Goal: Task Accomplishment & Management: Complete application form

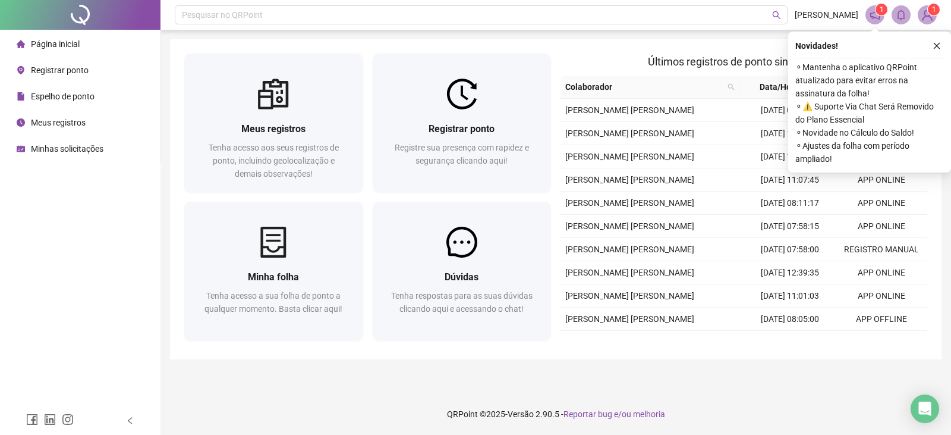
click at [67, 73] on span "Registrar ponto" at bounding box center [60, 70] width 58 height 10
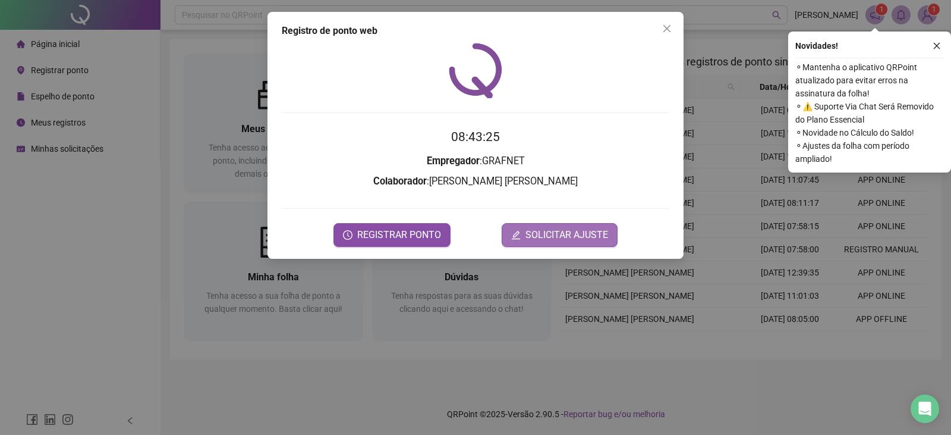
click at [554, 234] on span "SOLICITAR AJUSTE" at bounding box center [566, 235] width 83 height 14
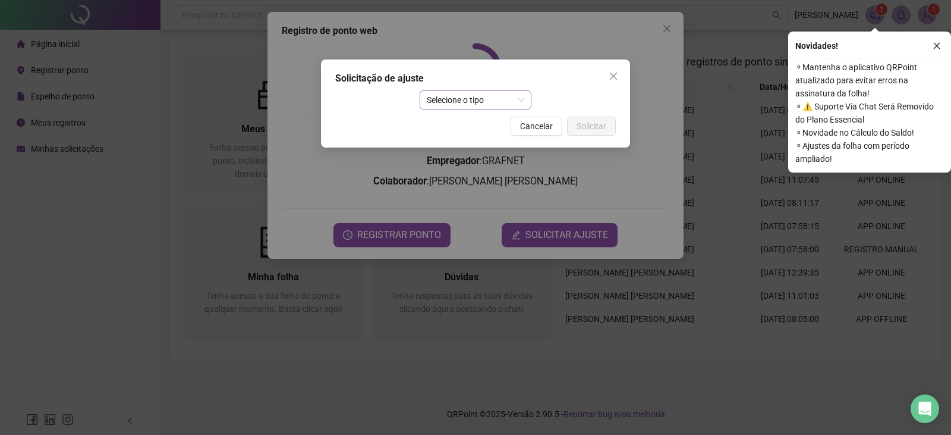
click at [470, 96] on span "Selecione o tipo" at bounding box center [476, 100] width 98 height 18
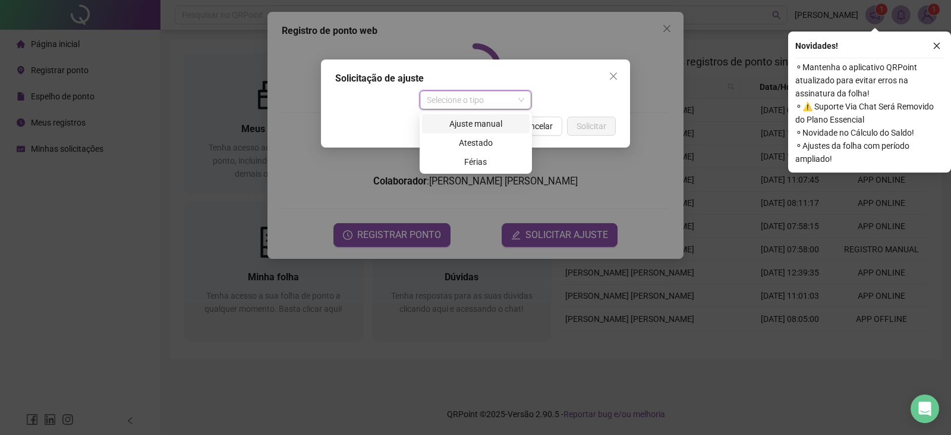
click at [498, 127] on div "Ajuste manual" at bounding box center [475, 123] width 93 height 13
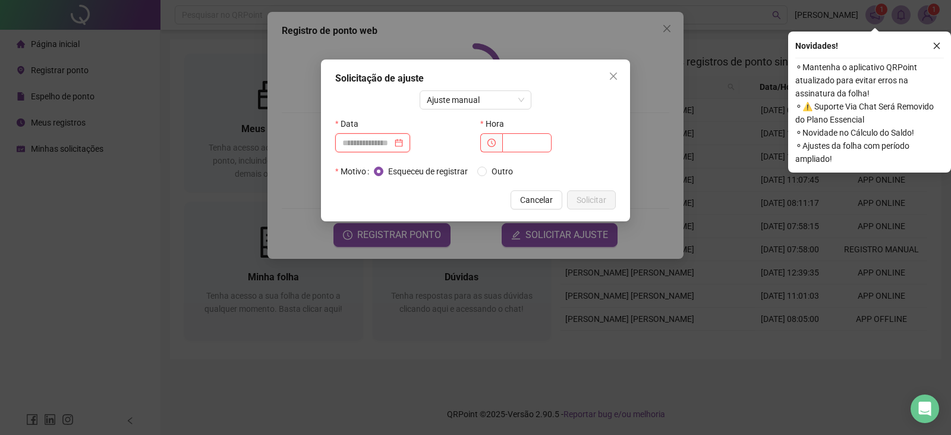
click at [392, 138] on input at bounding box center [367, 142] width 50 height 13
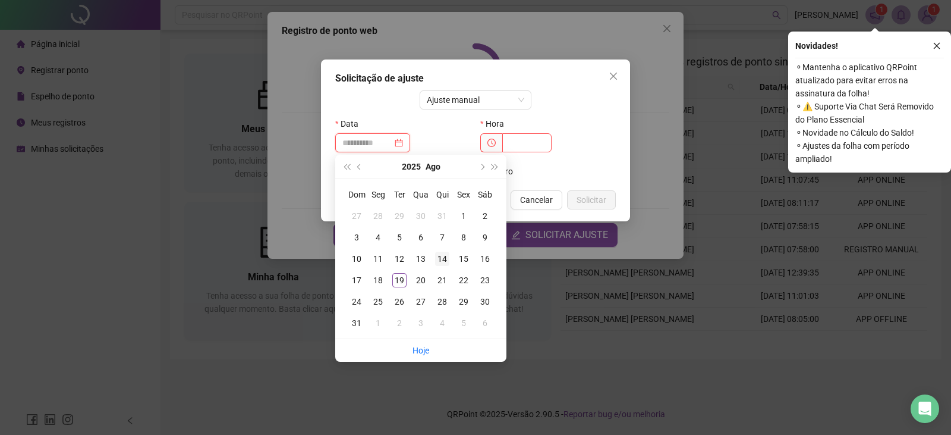
type input "**********"
click at [447, 260] on div "14" at bounding box center [442, 258] width 14 height 14
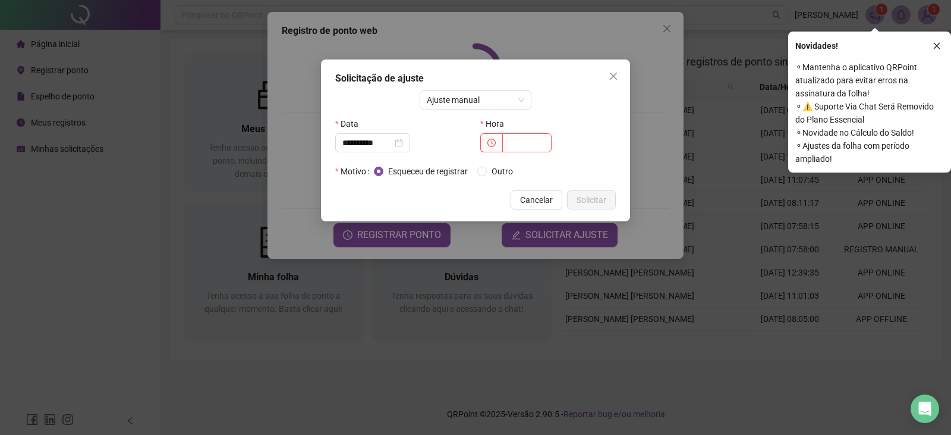
click at [524, 133] on div "Hora" at bounding box center [548, 123] width 136 height 19
click at [523, 140] on input "text" at bounding box center [526, 142] width 49 height 19
type input "*****"
click at [595, 199] on span "Solicitar" at bounding box center [592, 199] width 30 height 13
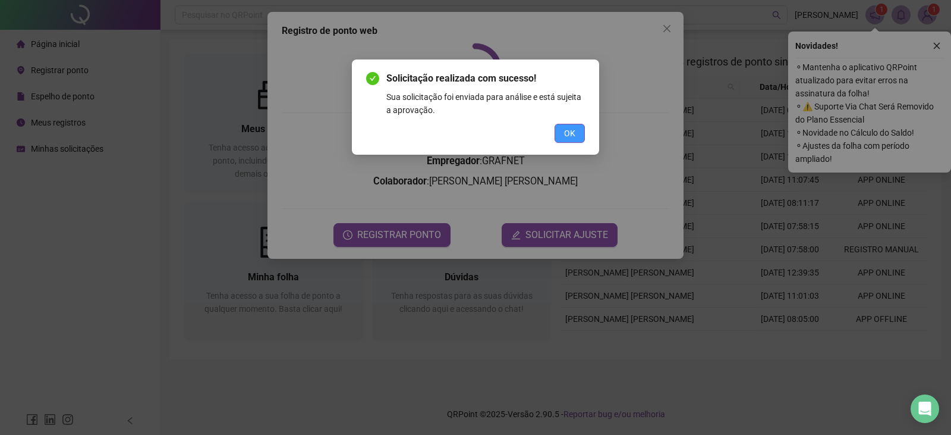
click at [567, 127] on span "OK" at bounding box center [569, 133] width 11 height 13
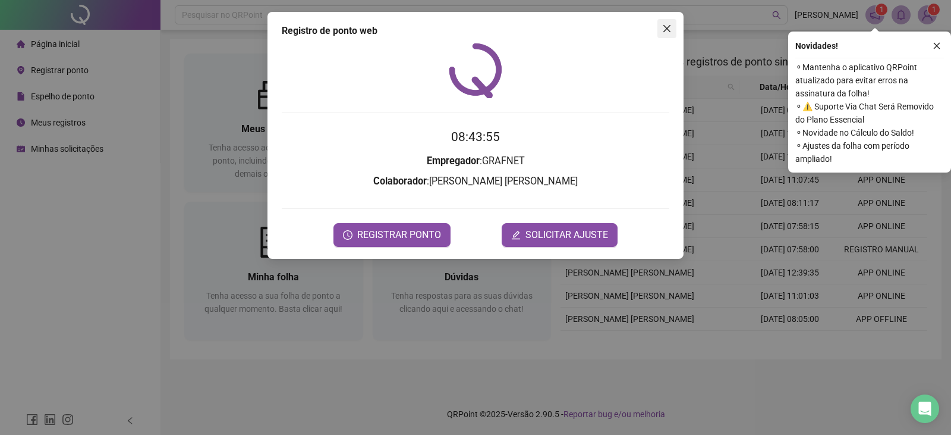
click at [665, 27] on icon "close" at bounding box center [666, 28] width 7 height 7
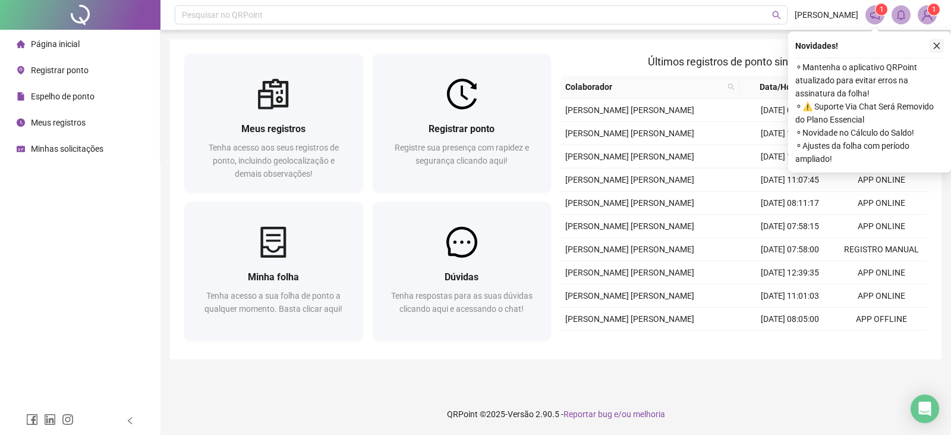
click at [939, 43] on icon "close" at bounding box center [937, 46] width 7 height 7
